Goal: Browse casually: Explore the website without a specific task or goal

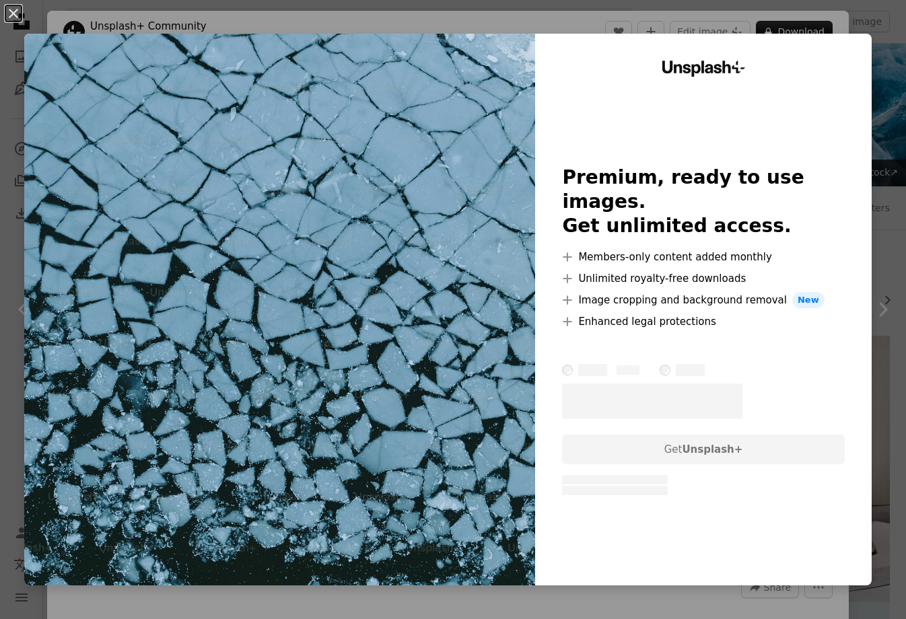
scroll to position [371, 0]
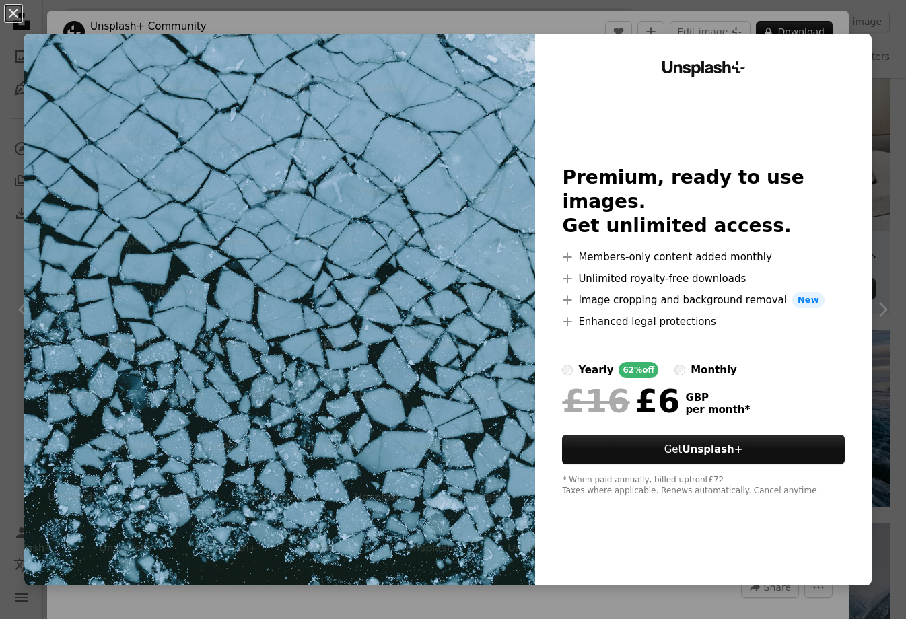
click at [354, 17] on div "An X shape Unsplash+ Premium, ready to use images. Get unlimited access. A plus…" at bounding box center [453, 309] width 906 height 619
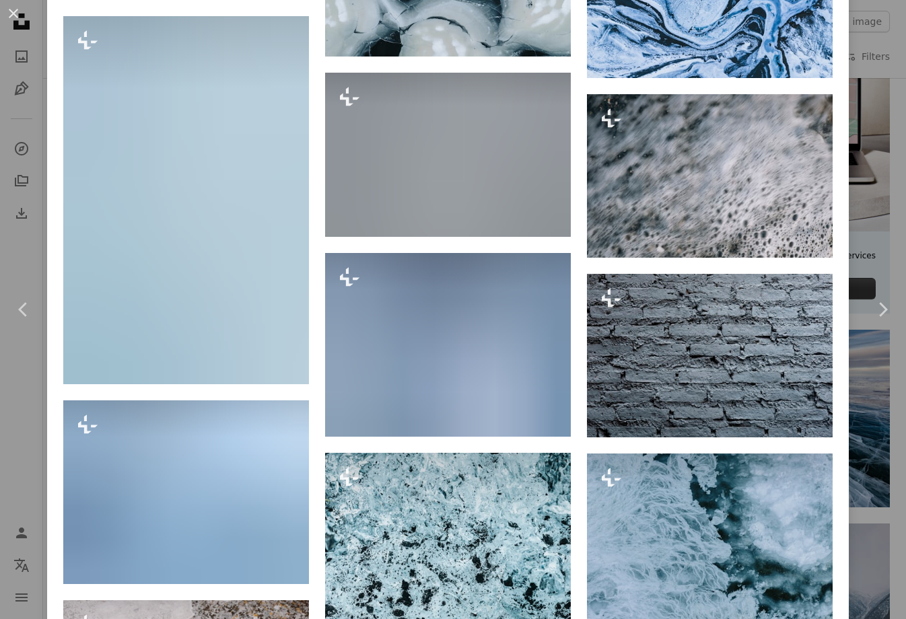
scroll to position [3992, 0]
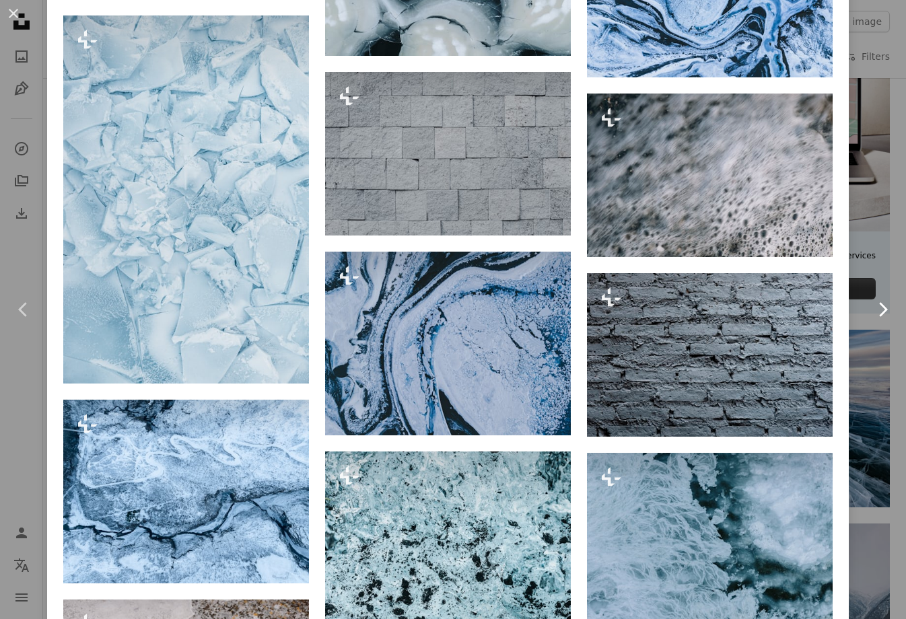
click at [880, 267] on link "Chevron right" at bounding box center [882, 309] width 47 height 129
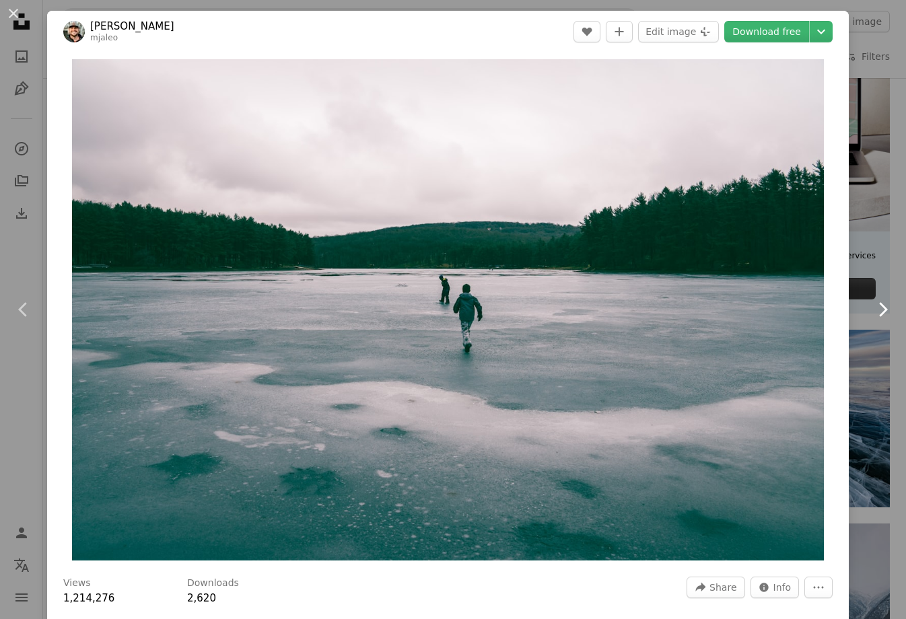
click at [891, 273] on link "Chevron right" at bounding box center [882, 309] width 47 height 129
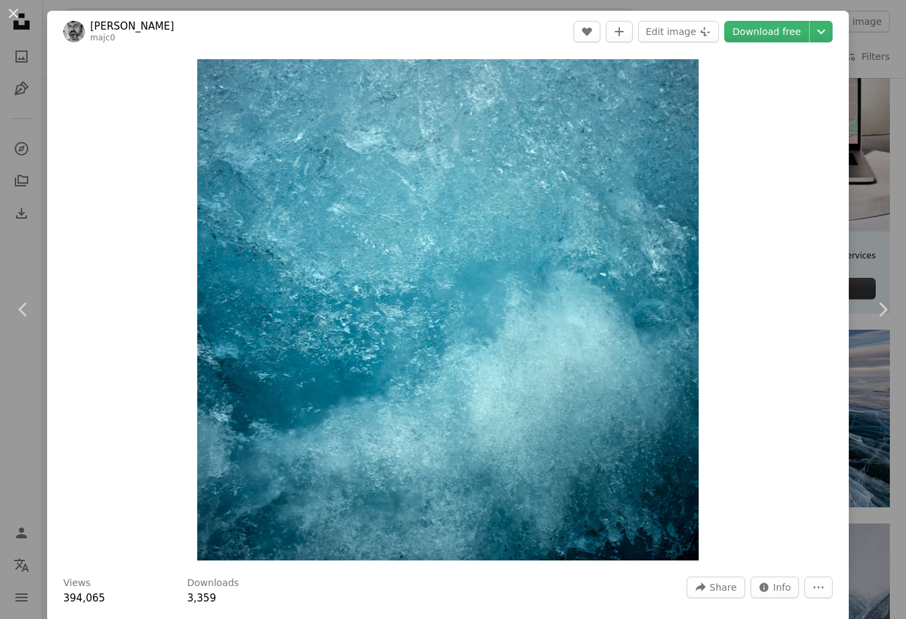
click at [42, 68] on div "An X shape Chevron left Chevron right [PERSON_NAME] majc0 A heart A plus sign E…" at bounding box center [453, 309] width 906 height 619
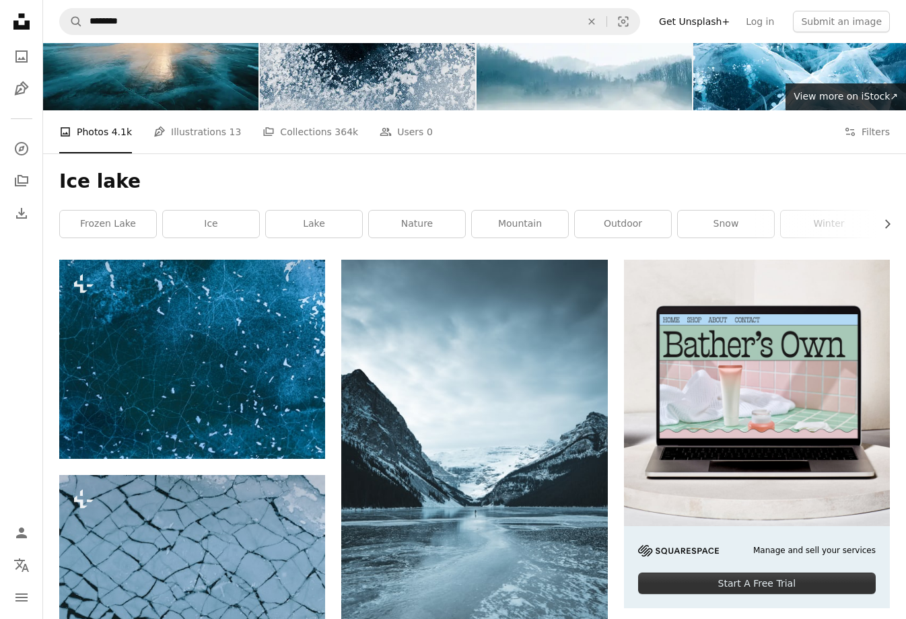
scroll to position [146, 0]
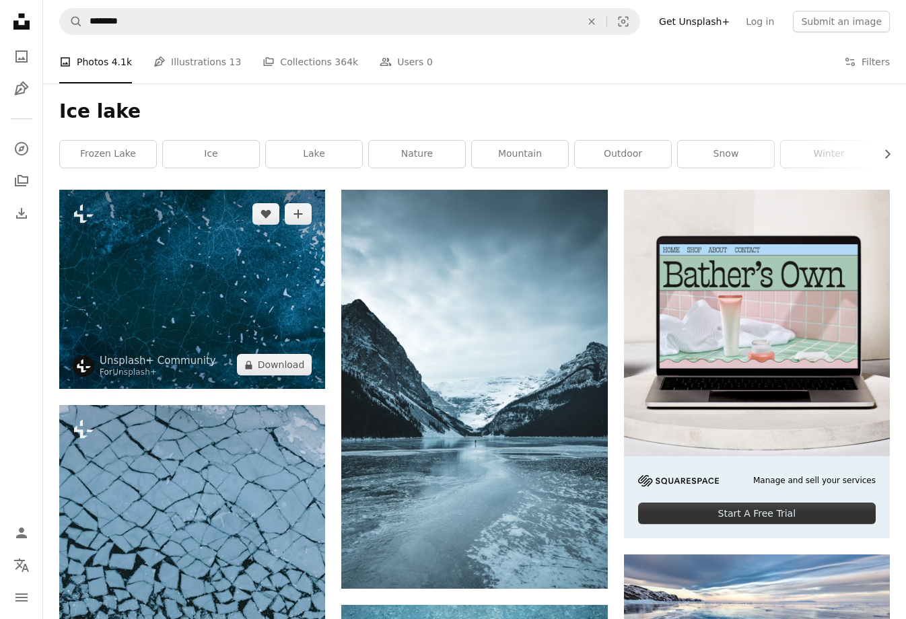
click at [138, 293] on img at bounding box center [192, 289] width 266 height 199
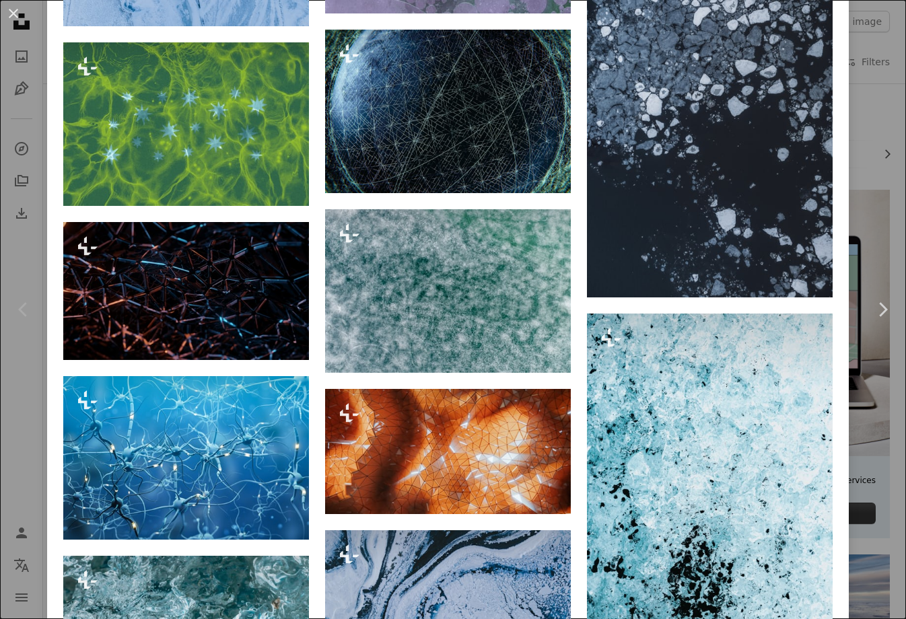
scroll to position [2595, 0]
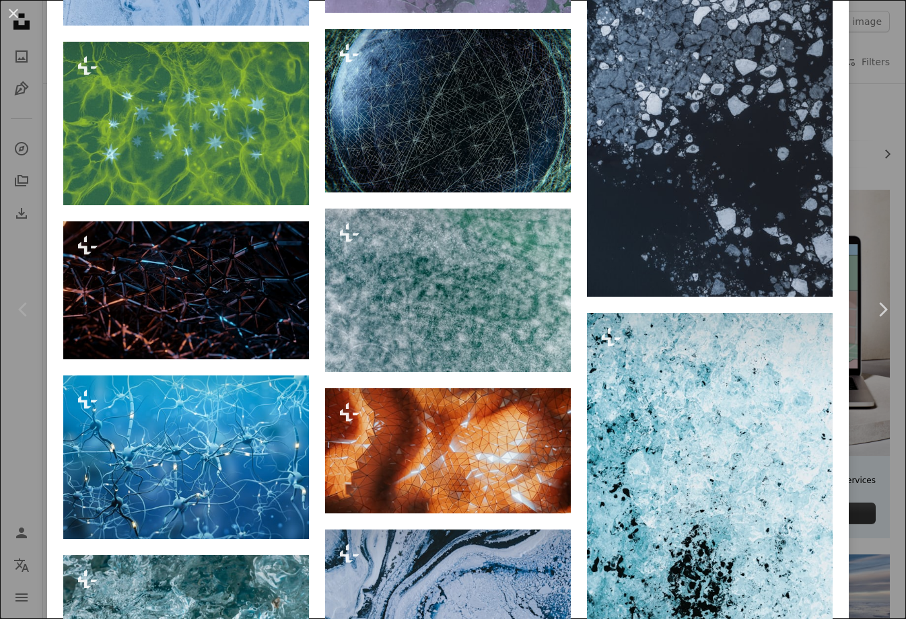
click at [872, 244] on div "An X shape Chevron left Chevron right Unsplash+ Community For Unsplash+ A heart…" at bounding box center [453, 309] width 906 height 619
